Goal: Book appointment/travel/reservation

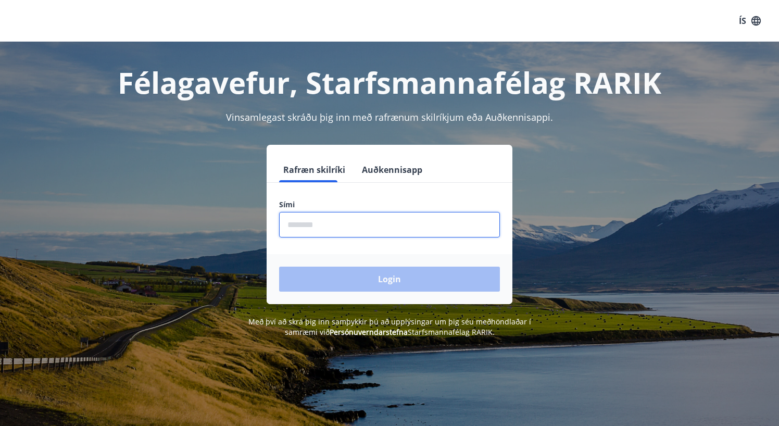
click at [339, 227] on input "phone" at bounding box center [389, 225] width 221 height 26
type input "********"
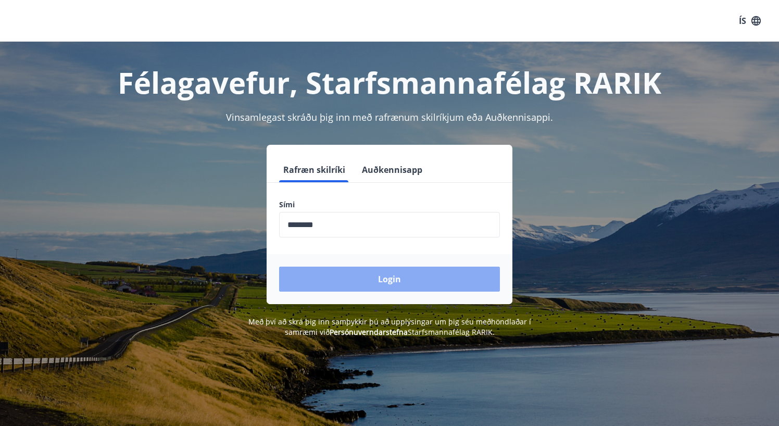
click at [329, 281] on button "Login" at bounding box center [389, 279] width 221 height 25
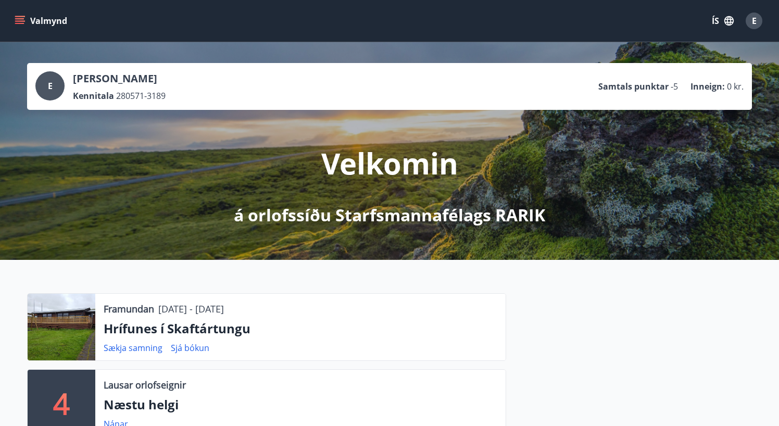
click at [29, 16] on button "Valmynd" at bounding box center [42, 20] width 59 height 19
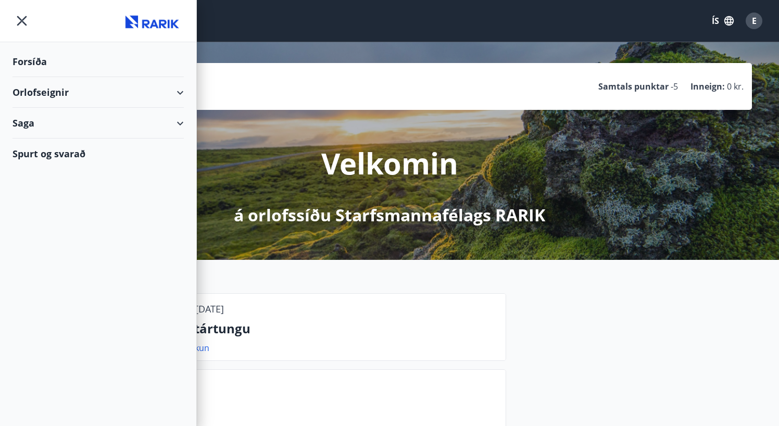
click at [39, 93] on div "Orlofseignir" at bounding box center [98, 92] width 171 height 31
click at [41, 141] on div "Bókunardagatal" at bounding box center [98, 141] width 155 height 22
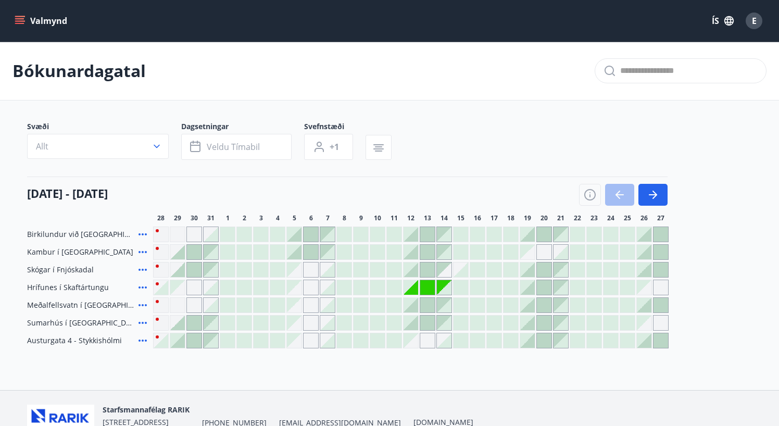
click at [212, 271] on div at bounding box center [211, 270] width 15 height 15
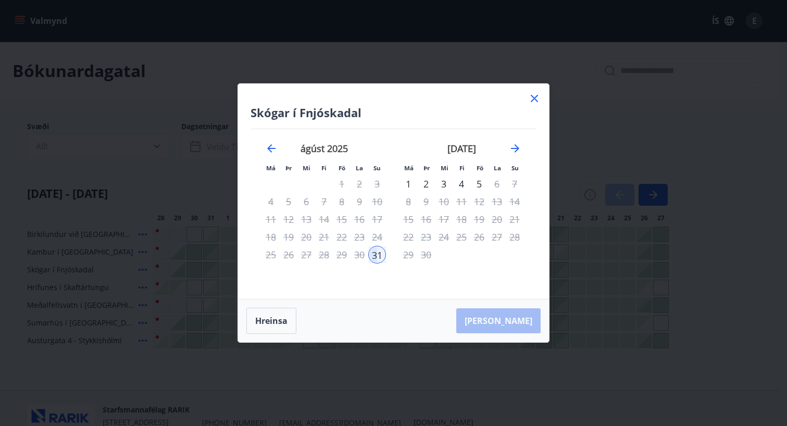
click at [430, 187] on div "2" at bounding box center [426, 184] width 18 height 18
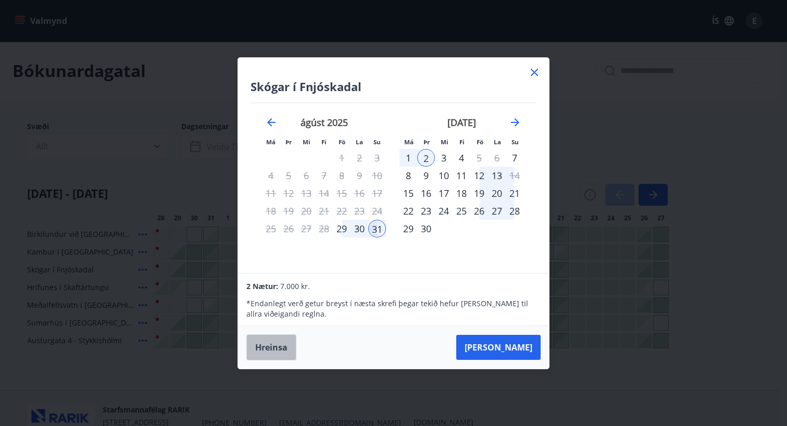
click at [260, 348] on button "Hreinsa" at bounding box center [271, 348] width 50 height 26
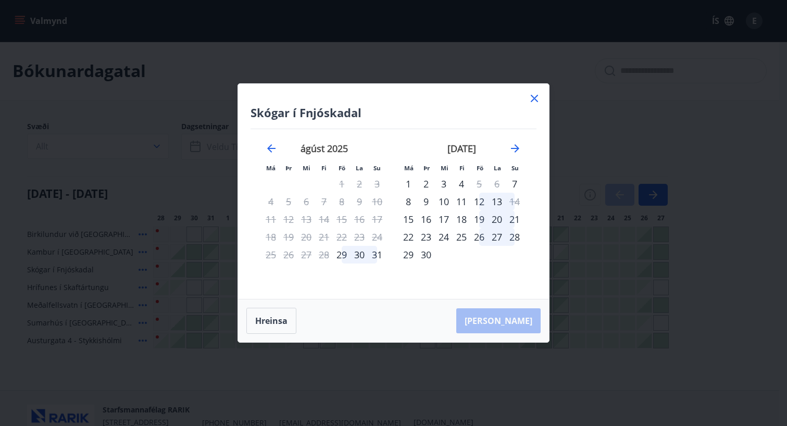
click at [525, 91] on div "Skógar í Fnjóskadal Má Þr Mi Fi Fö La Su Má Þr Mi Fi Fö La Su júlí 2025 1 2 3 4…" at bounding box center [393, 191] width 311 height 215
click at [530, 101] on icon at bounding box center [534, 98] width 13 height 13
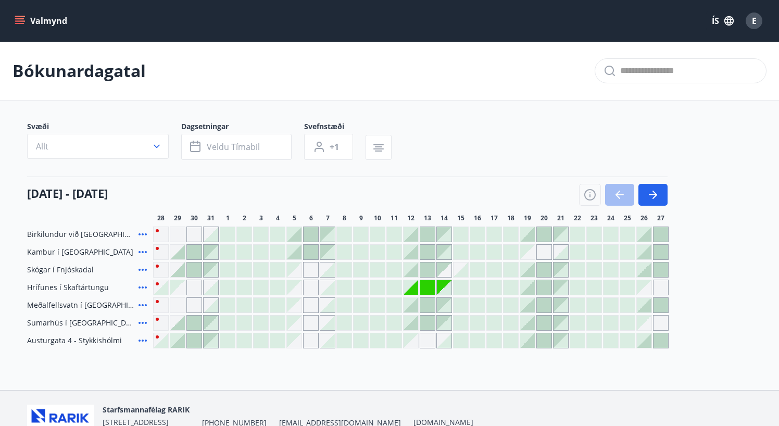
click at [445, 288] on div at bounding box center [444, 287] width 15 height 15
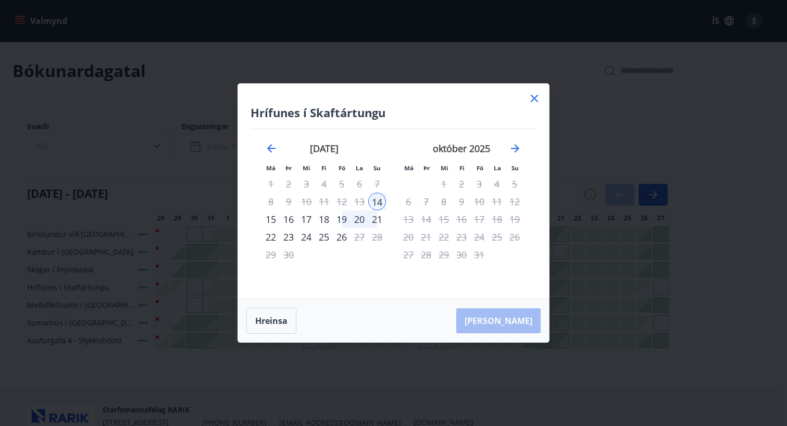
click at [275, 220] on div "15" at bounding box center [271, 220] width 18 height 18
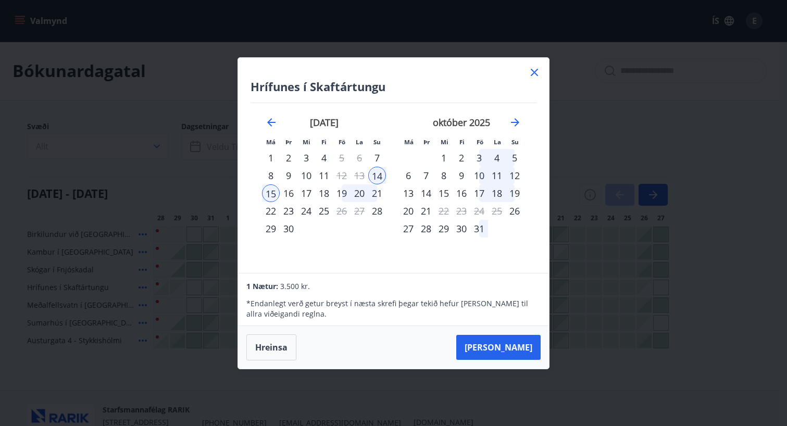
click at [531, 73] on icon at bounding box center [534, 72] width 13 height 13
